Goal: Task Accomplishment & Management: Manage account settings

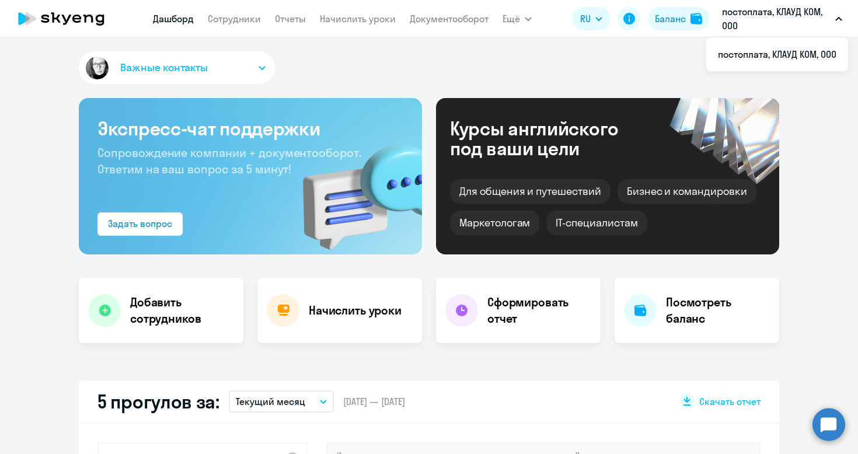
select select "30"
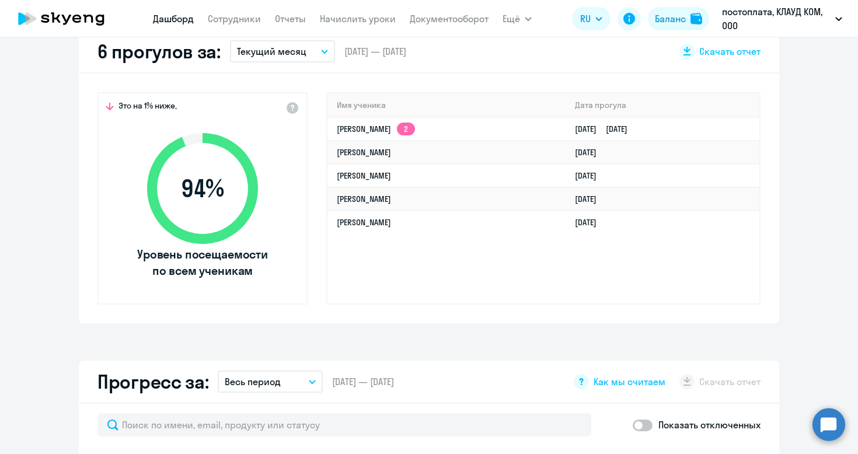
scroll to position [349, 0]
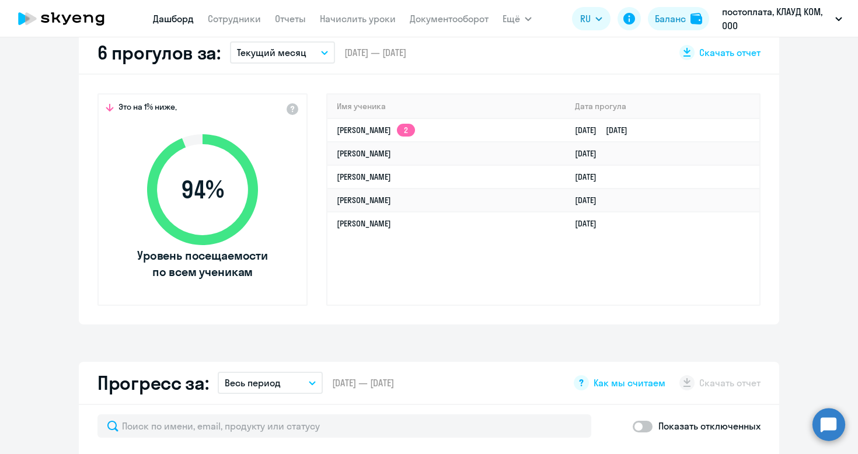
select select "30"
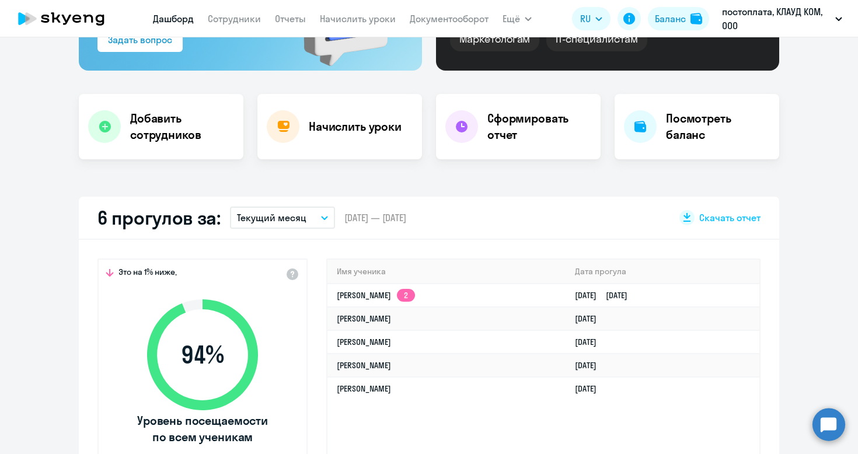
scroll to position [145, 0]
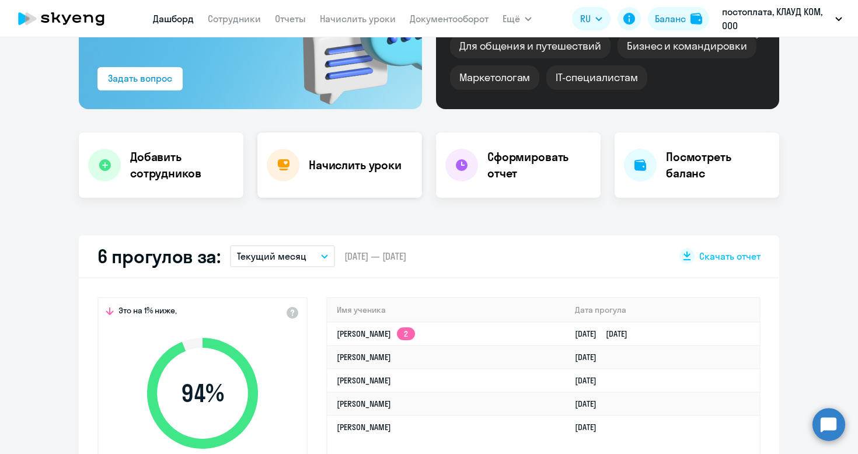
click at [315, 169] on h4 "Начислить уроки" at bounding box center [355, 165] width 93 height 16
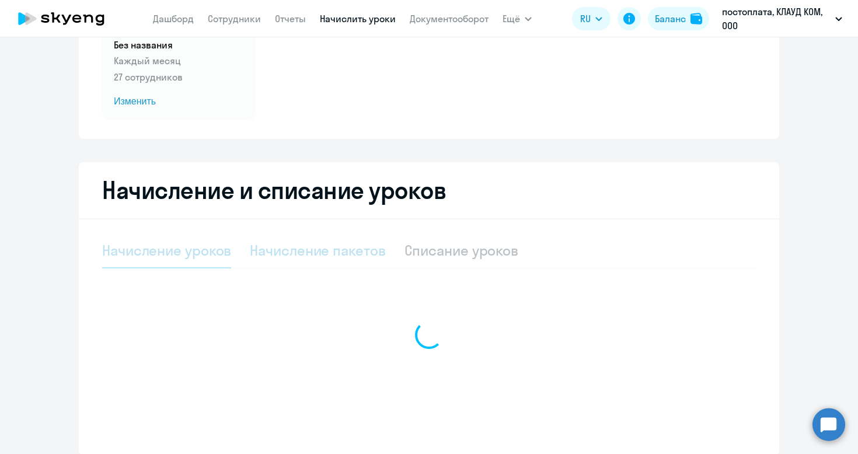
select select "10"
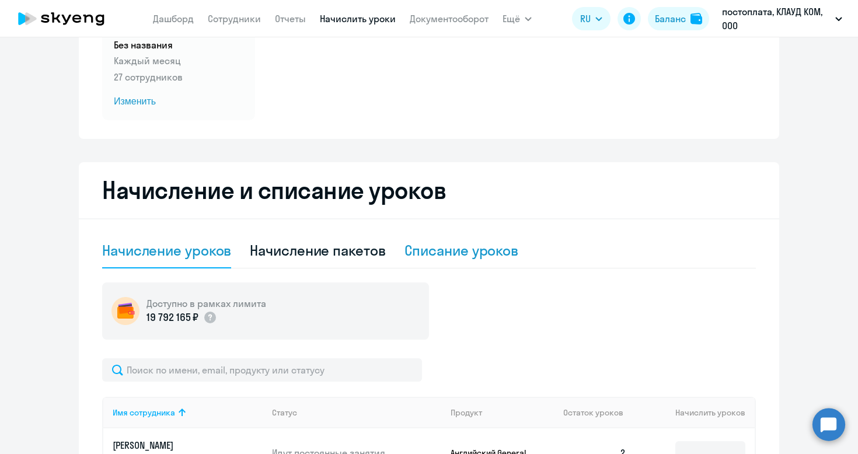
click at [440, 253] on div "Списание уроков" at bounding box center [462, 250] width 114 height 19
select select "10"
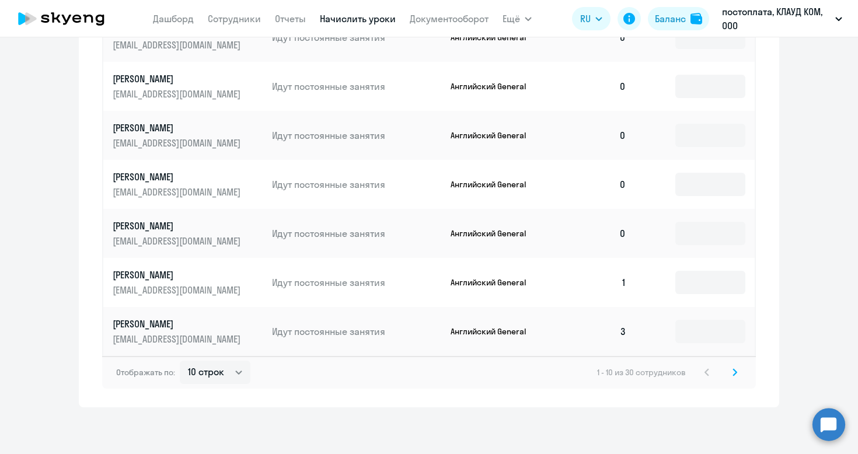
scroll to position [619, 0]
click at [738, 374] on svg-icon at bounding box center [735, 373] width 14 height 14
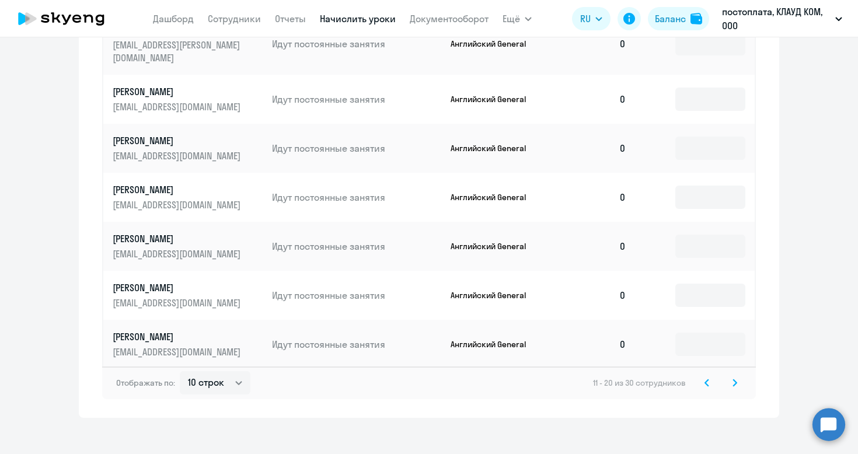
click at [736, 380] on icon at bounding box center [735, 383] width 4 height 6
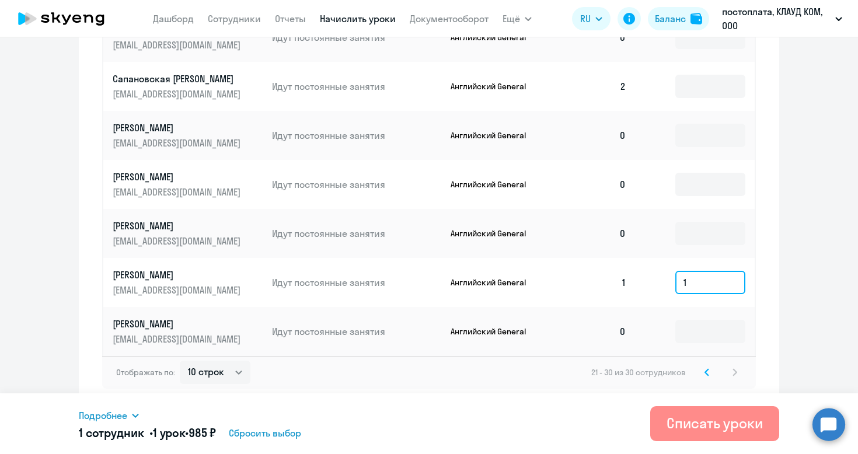
type input "1"
click at [706, 419] on div "Списать уроки" at bounding box center [715, 423] width 96 height 19
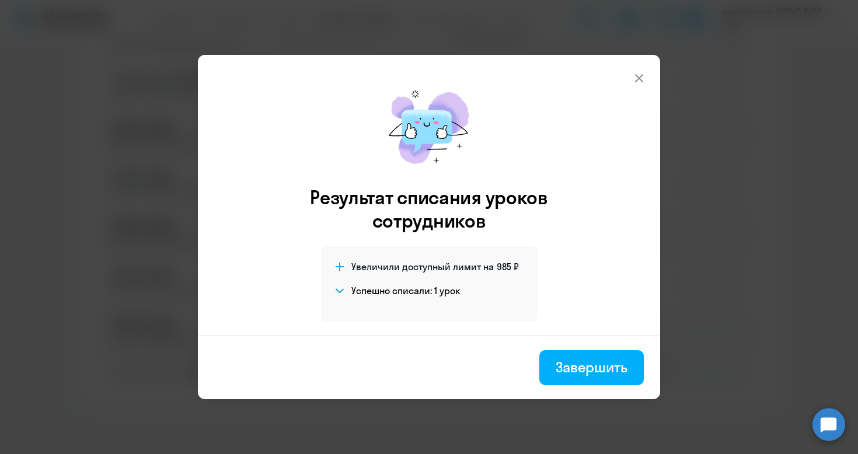
click at [641, 80] on icon at bounding box center [639, 78] width 8 height 8
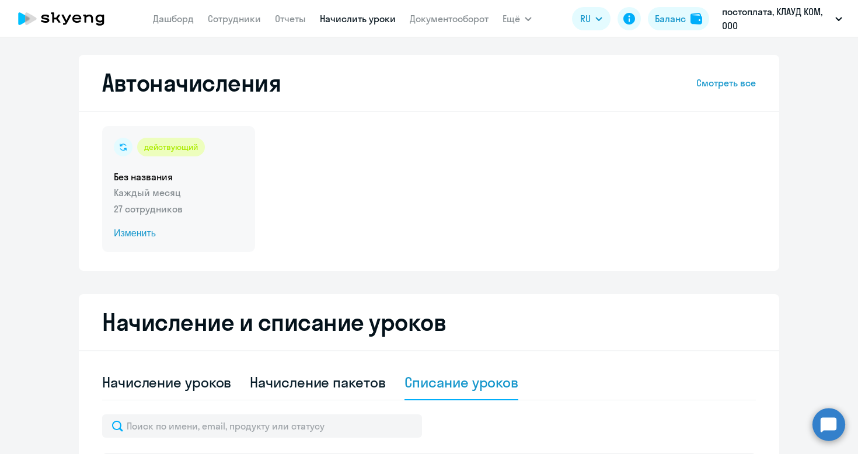
scroll to position [0, 0]
click at [151, 231] on span "Изменить" at bounding box center [179, 234] width 130 height 14
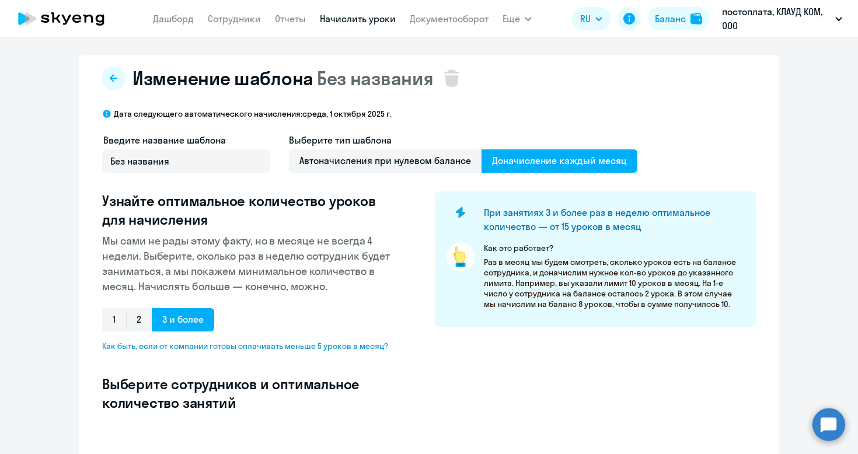
select select "10"
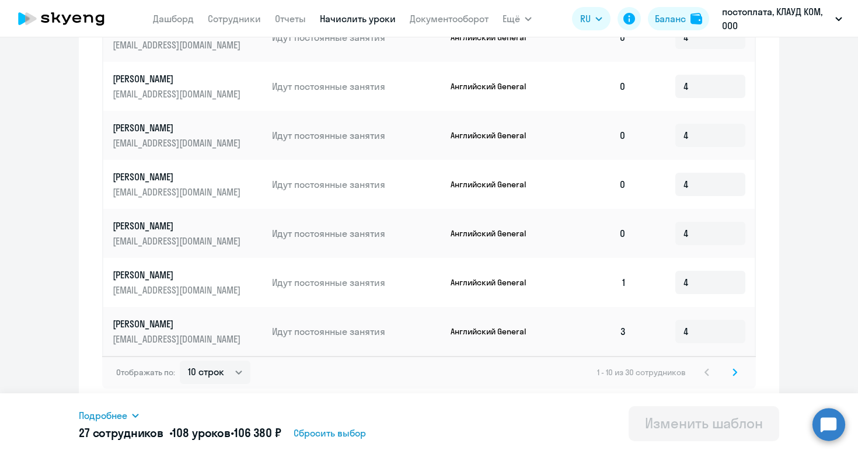
scroll to position [631, 0]
click at [737, 369] on icon at bounding box center [735, 372] width 5 height 8
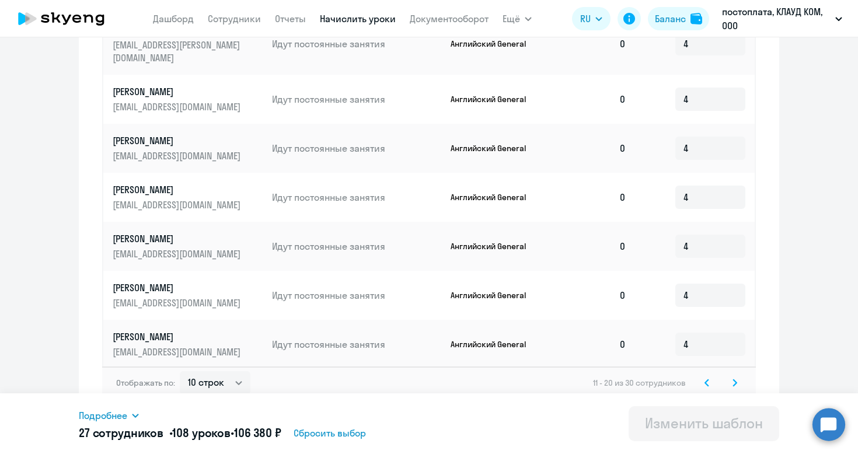
click at [736, 379] on icon at bounding box center [735, 383] width 5 height 8
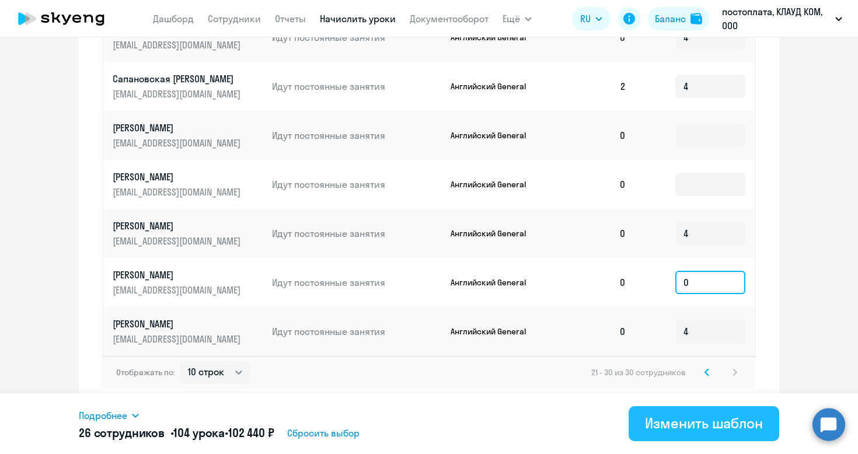
type input "0"
click at [681, 422] on div "Изменить шаблон" at bounding box center [704, 423] width 118 height 19
